Goal: Transaction & Acquisition: Purchase product/service

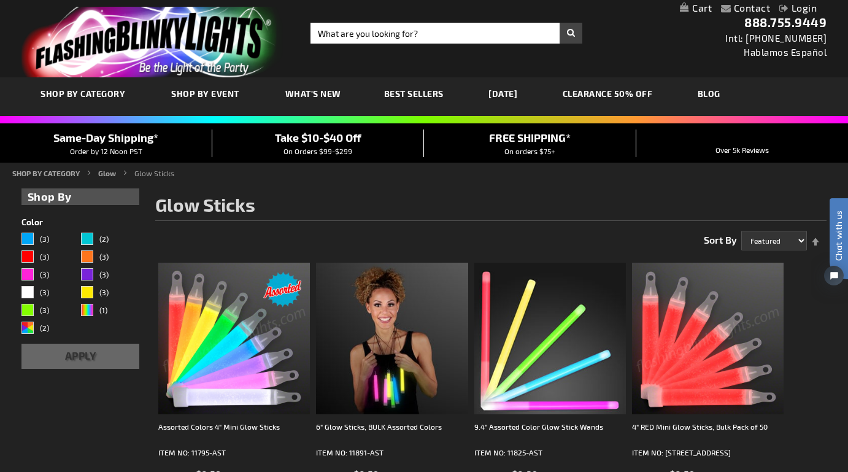
scroll to position [115, 0]
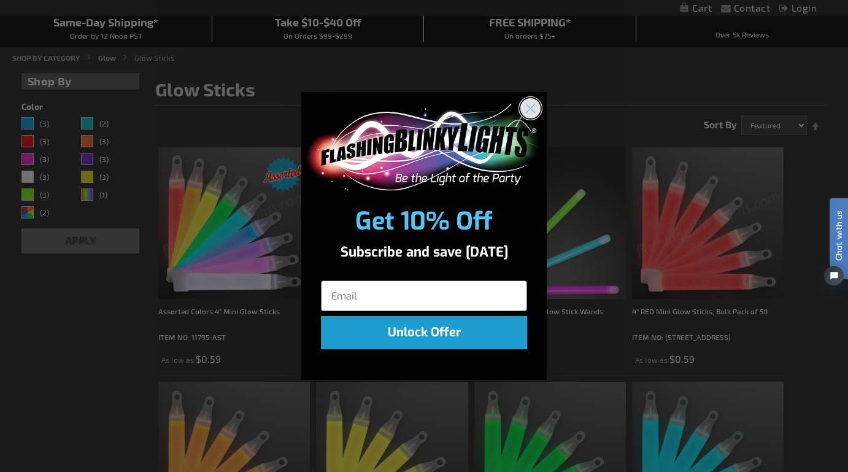
click at [533, 115] on circle "Close dialog" at bounding box center [530, 108] width 20 height 20
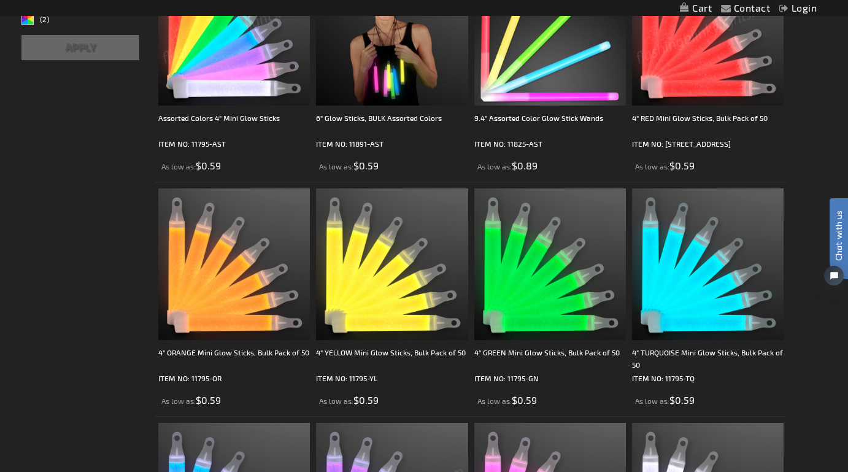
scroll to position [334, 0]
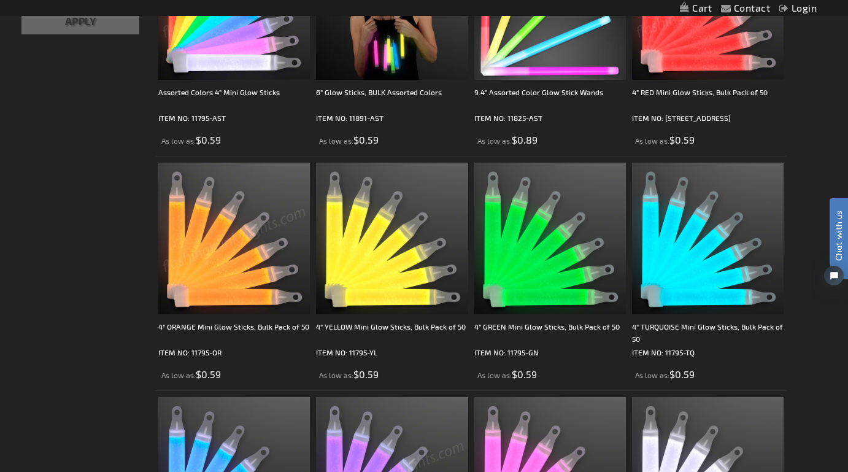
click at [216, 242] on img at bounding box center [234, 239] width 152 height 152
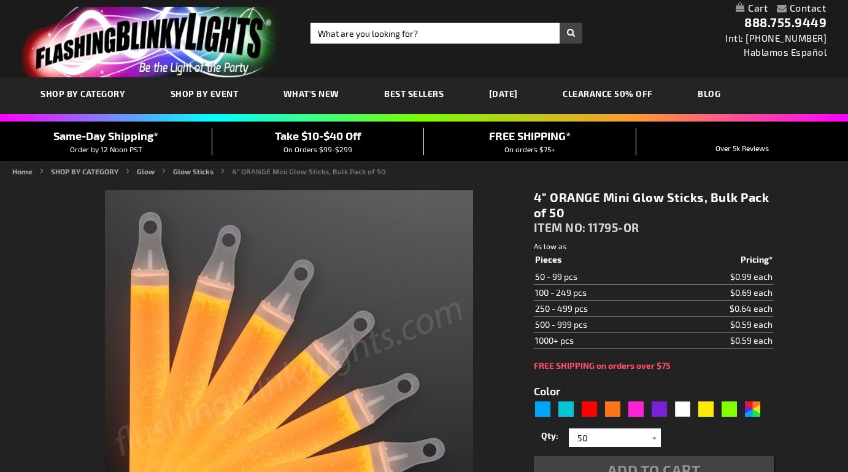
type input "5637"
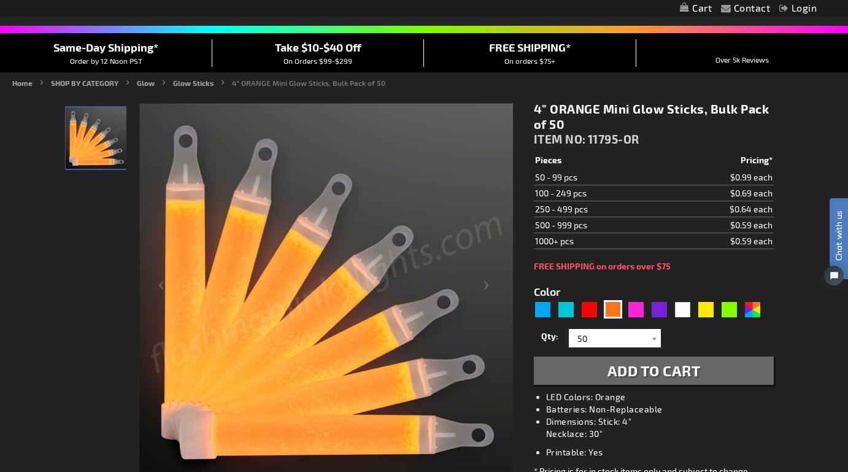
scroll to position [128, 0]
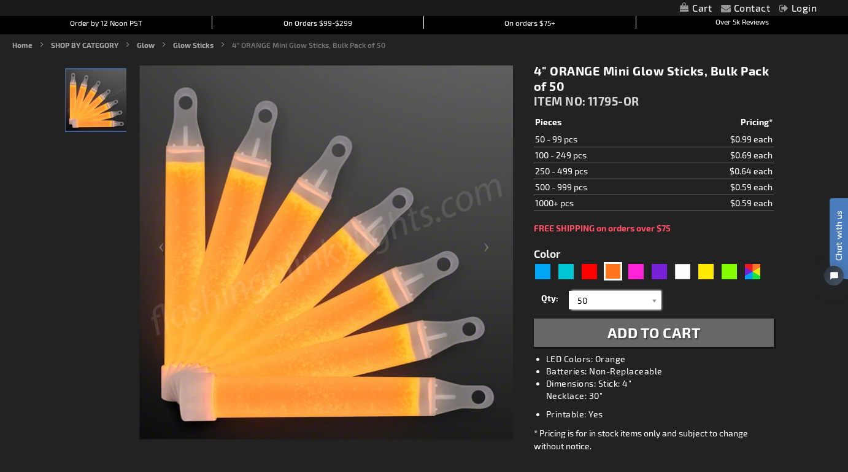
click at [639, 302] on input "50" at bounding box center [616, 300] width 89 height 18
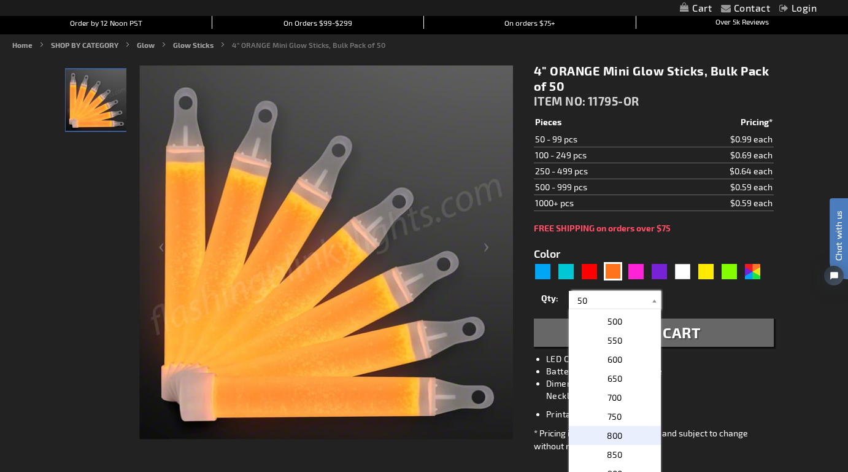
scroll to position [310, 0]
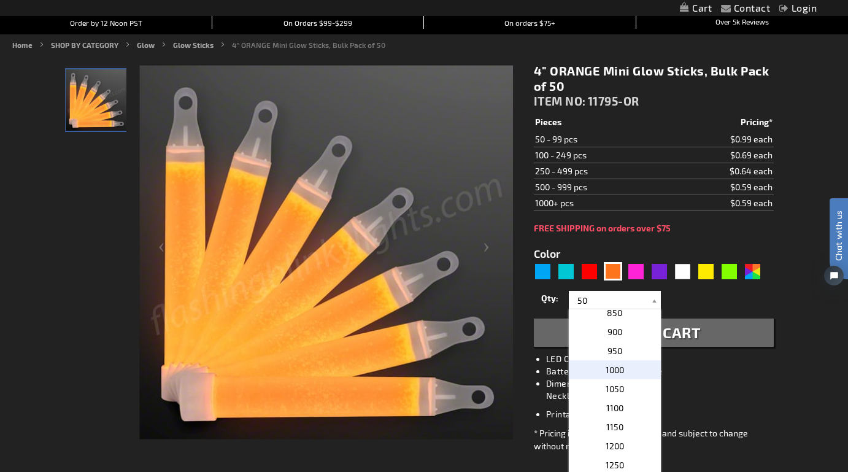
click at [622, 369] on span "1000" at bounding box center [615, 369] width 18 height 10
type input "1000"
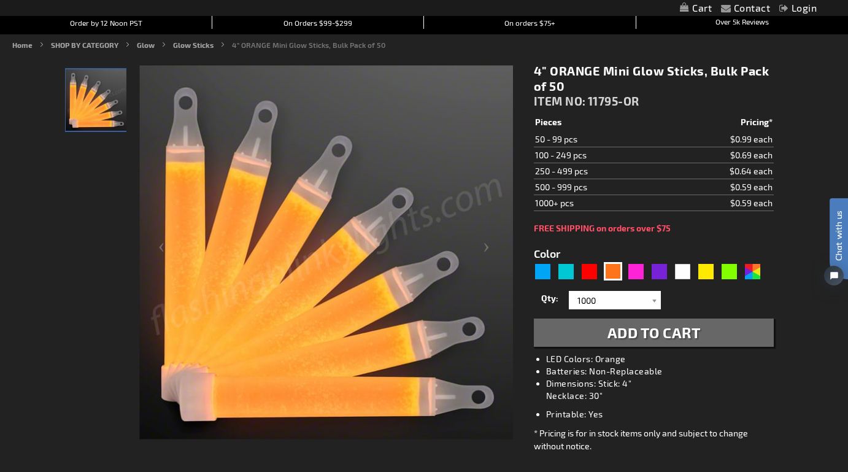
click at [671, 334] on span "Add to Cart" at bounding box center [653, 332] width 93 height 18
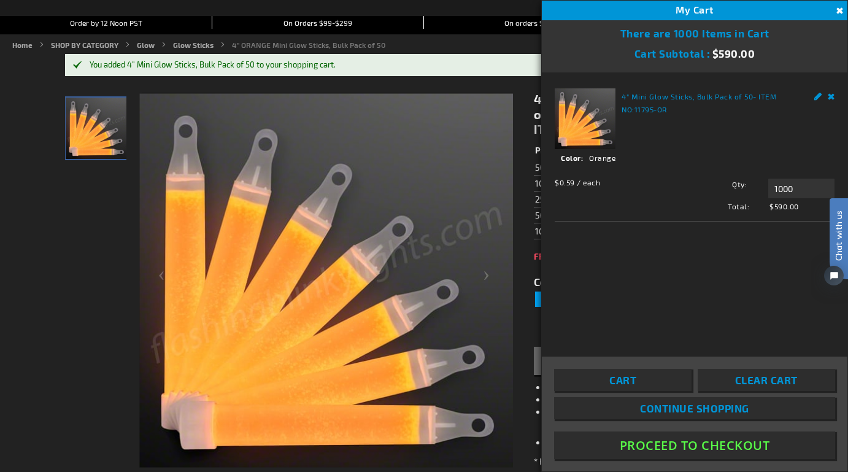
click at [837, 11] on button "Close" at bounding box center [837, 10] width 13 height 13
